Goal: Submit feedback/report problem

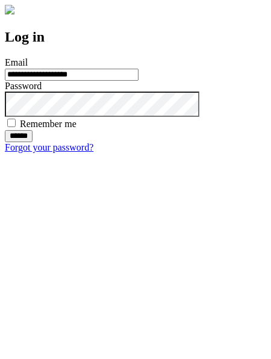
click at [33, 142] on input "******" at bounding box center [19, 136] width 28 height 12
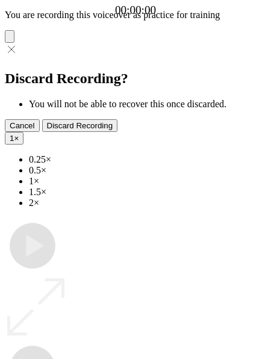
type input "**********"
